Goal: Check status: Check status

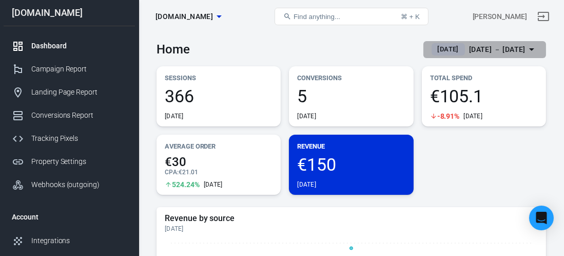
click at [469, 53] on div "[DATE] － [DATE]" at bounding box center [497, 49] width 56 height 13
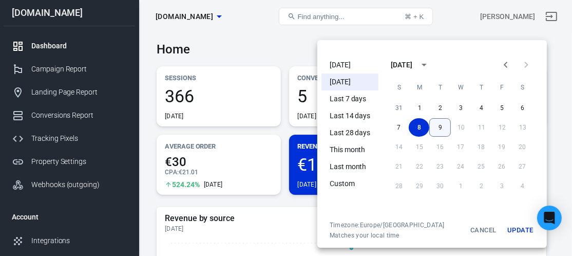
click at [441, 128] on button "9" at bounding box center [440, 127] width 22 height 18
click at [516, 224] on button "Update" at bounding box center [519, 230] width 33 height 18
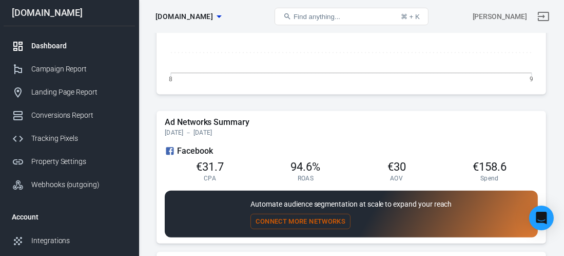
scroll to position [833, 0]
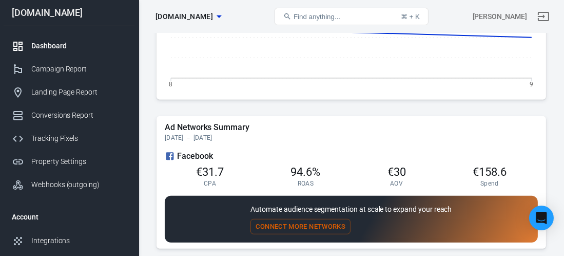
click at [194, 171] on div "€31.7 CPA 94.6% ROAS €30 AOV €158.6 Spend" at bounding box center [351, 174] width 373 height 25
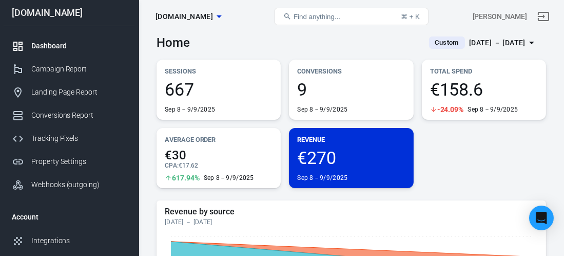
scroll to position [6, 0]
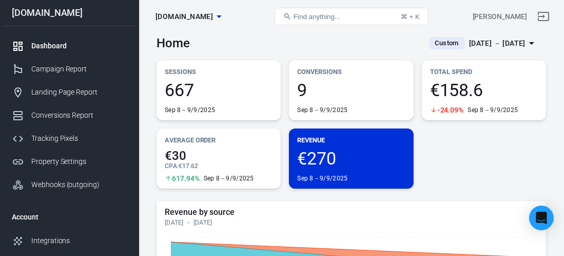
click at [351, 155] on span "€270" at bounding box center [351, 157] width 108 height 17
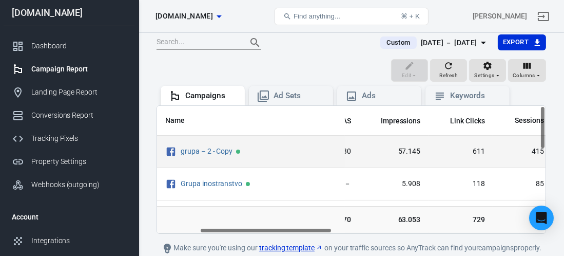
scroll to position [0, 139]
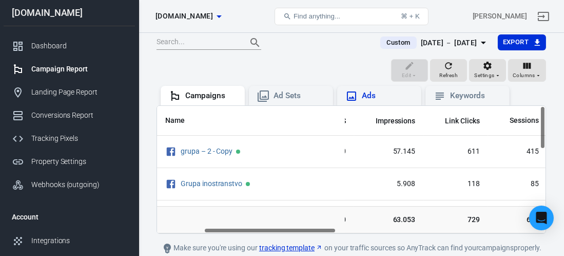
click at [376, 92] on div "Ads" at bounding box center [387, 95] width 51 height 11
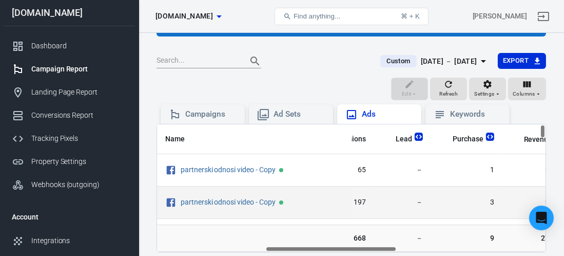
scroll to position [0, 320]
